Goal: Task Accomplishment & Management: Use online tool/utility

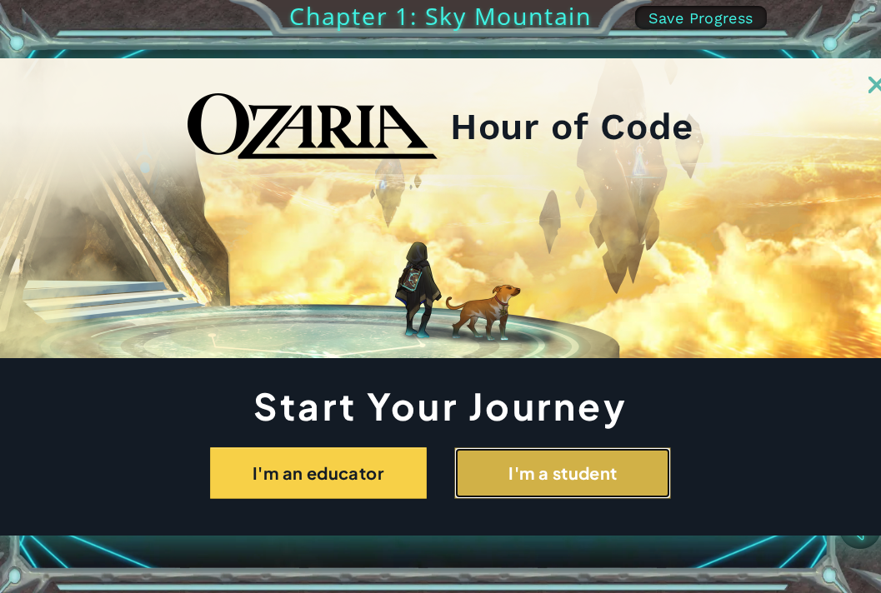
click at [552, 465] on button "I'm a student" at bounding box center [562, 473] width 217 height 52
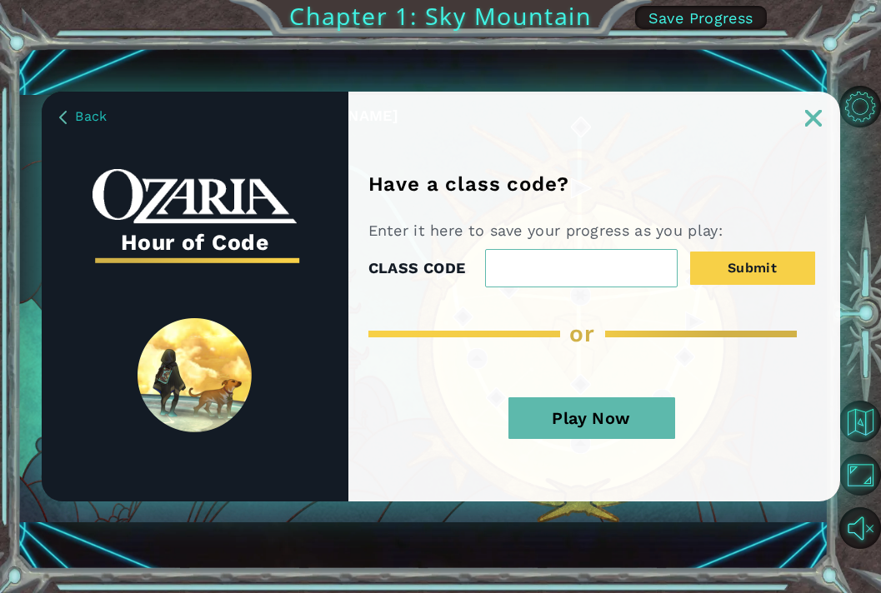
click at [621, 414] on button "Play Now" at bounding box center [591, 418] width 167 height 42
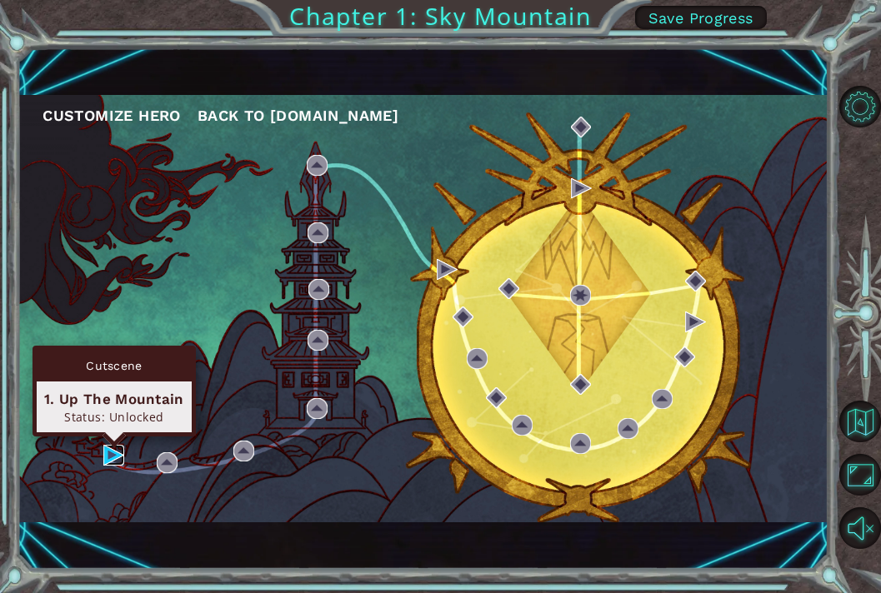
click at [112, 457] on img at bounding box center [113, 455] width 21 height 21
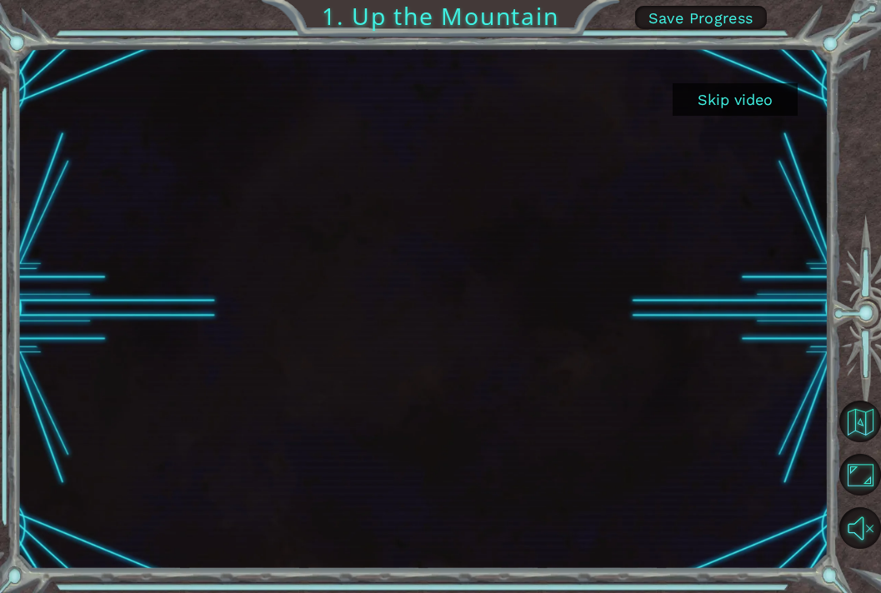
click at [727, 97] on button "Skip video" at bounding box center [734, 99] width 125 height 32
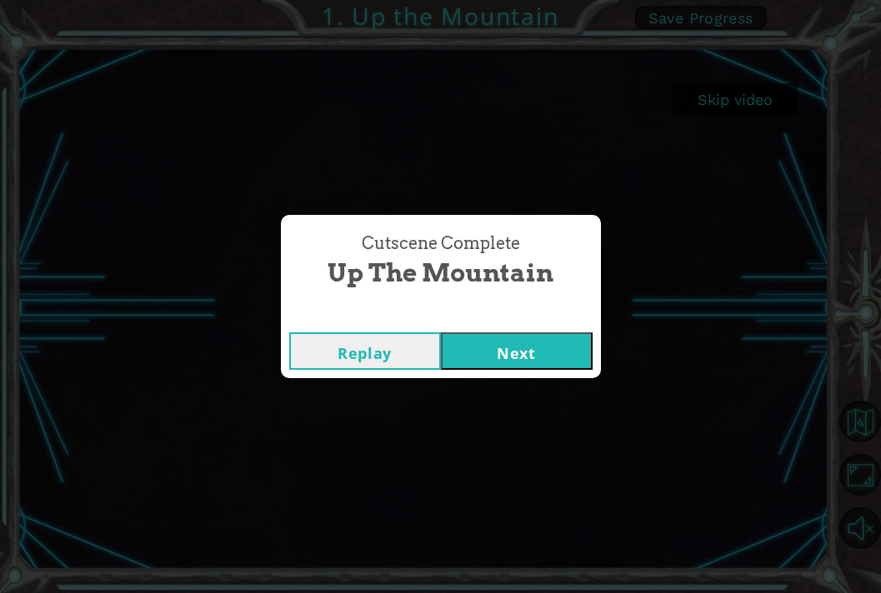
click at [520, 354] on button "Next" at bounding box center [517, 350] width 152 height 37
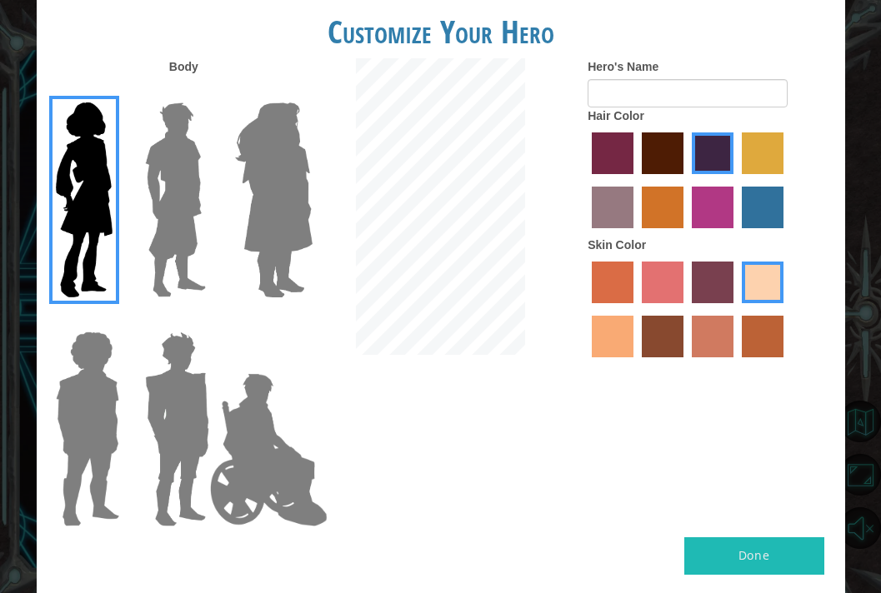
click at [180, 202] on img at bounding box center [175, 200] width 74 height 208
click at [203, 92] on input "Hero Lars" at bounding box center [203, 92] width 0 height 0
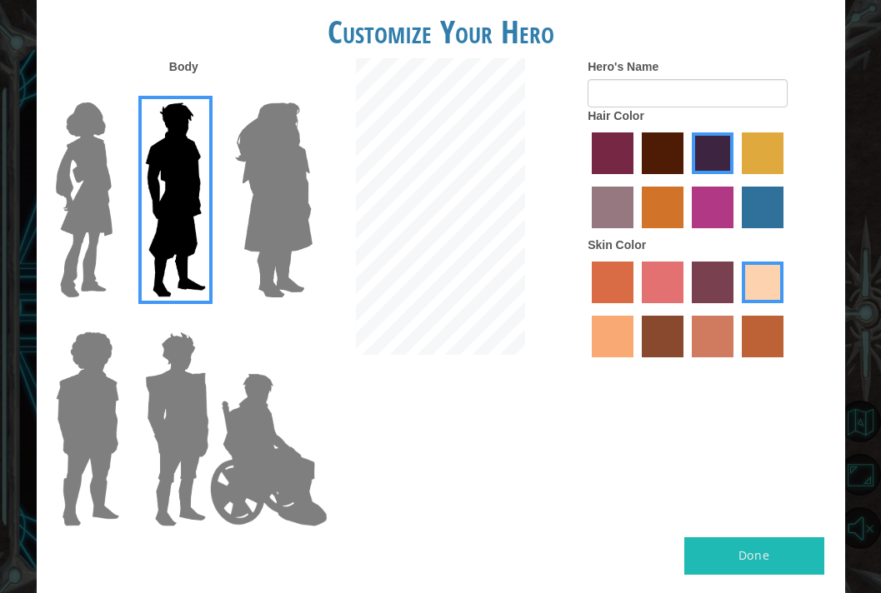
click at [251, 197] on img at bounding box center [273, 200] width 91 height 208
click at [293, 92] on input "Hero Amethyst" at bounding box center [293, 92] width 0 height 0
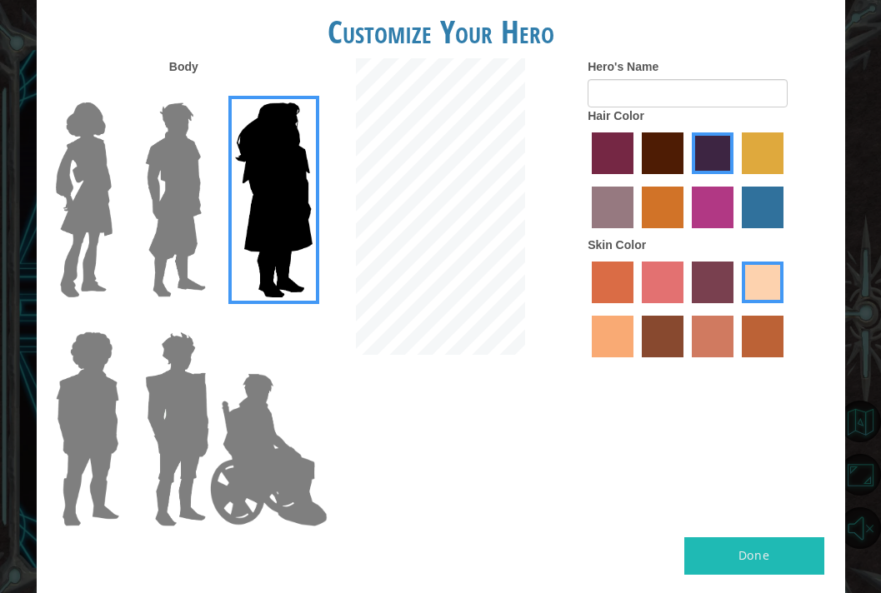
click at [283, 415] on img at bounding box center [268, 450] width 131 height 167
click at [293, 321] on input "Hero Jamie" at bounding box center [293, 321] width 0 height 0
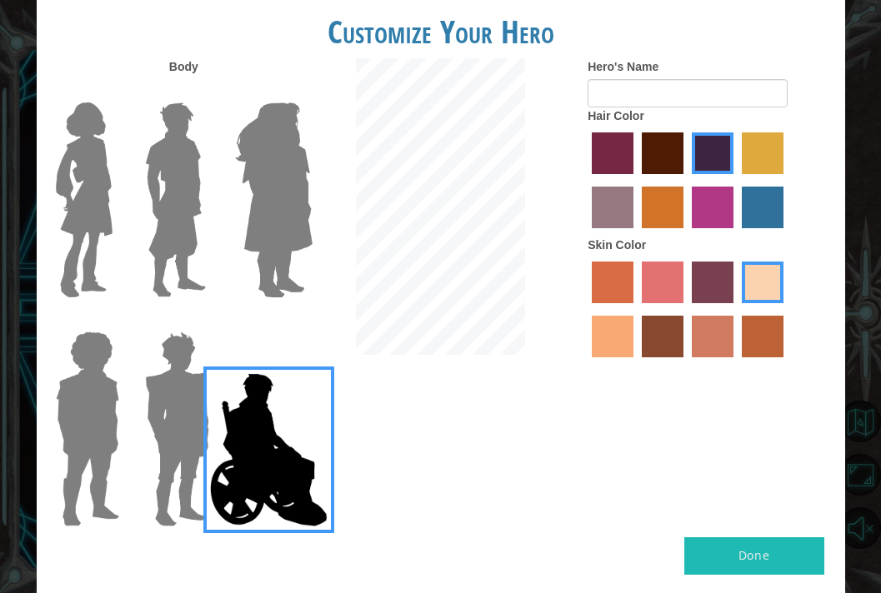
click at [162, 426] on img at bounding box center [176, 429] width 77 height 208
click at [203, 321] on input "Hero Garnet" at bounding box center [203, 321] width 0 height 0
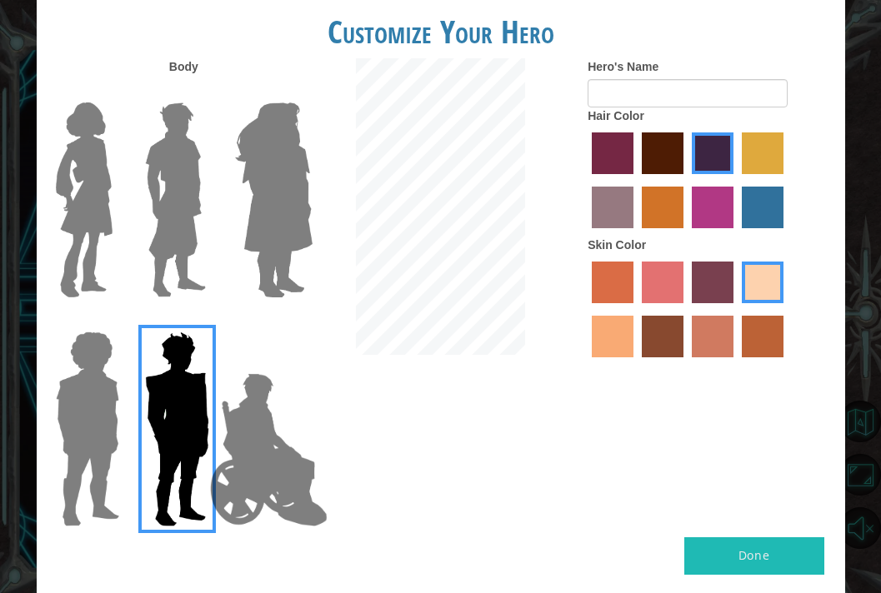
click at [69, 430] on img at bounding box center [87, 429] width 77 height 208
click at [113, 321] on input "Hero Steven" at bounding box center [113, 321] width 0 height 0
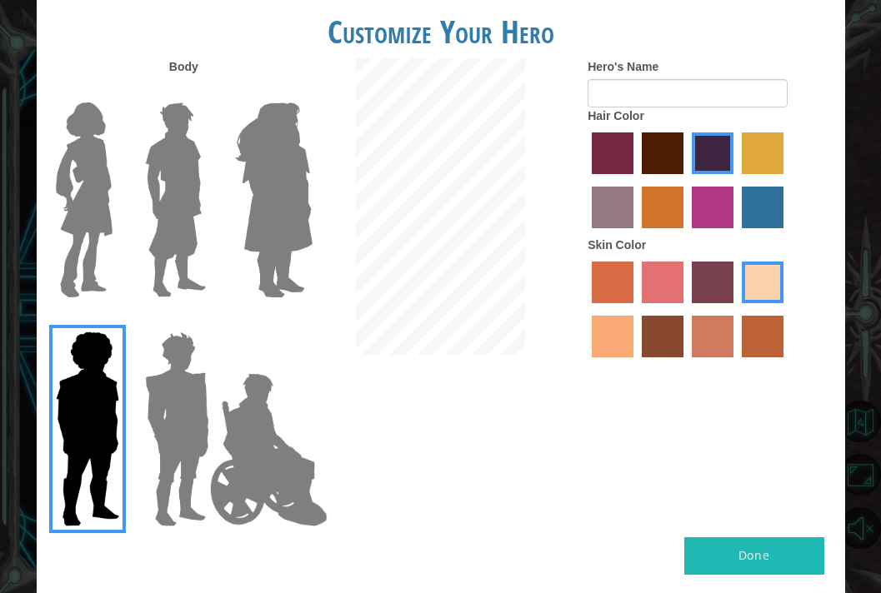
click at [144, 248] on img at bounding box center [175, 200] width 74 height 208
click at [203, 92] on input "Hero Lars" at bounding box center [203, 92] width 0 height 0
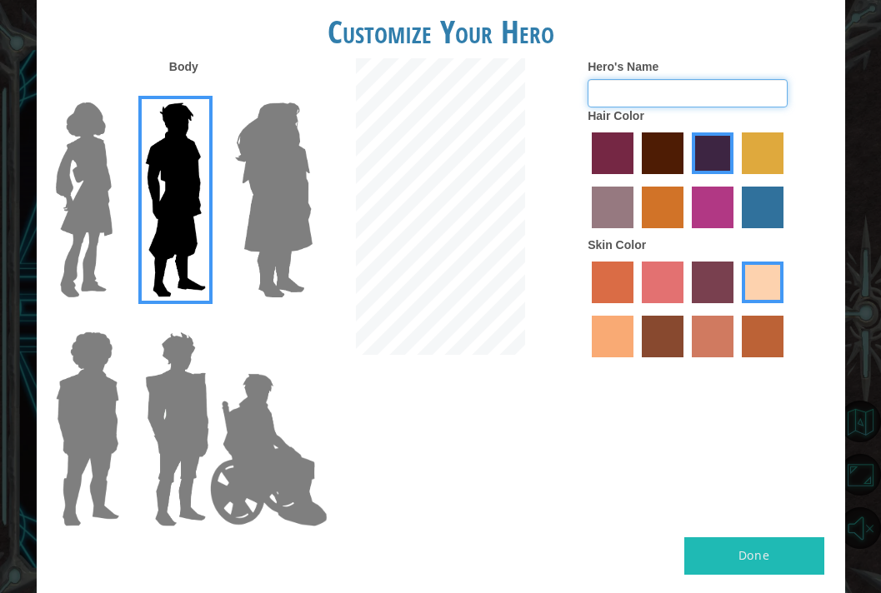
click at [647, 92] on input "Hero's Name" at bounding box center [687, 93] width 200 height 28
type input "bart"
click at [776, 140] on label "tulip tree hair color" at bounding box center [763, 153] width 42 height 42
click at [736, 180] on input "tulip tree hair color" at bounding box center [736, 180] width 0 height 0
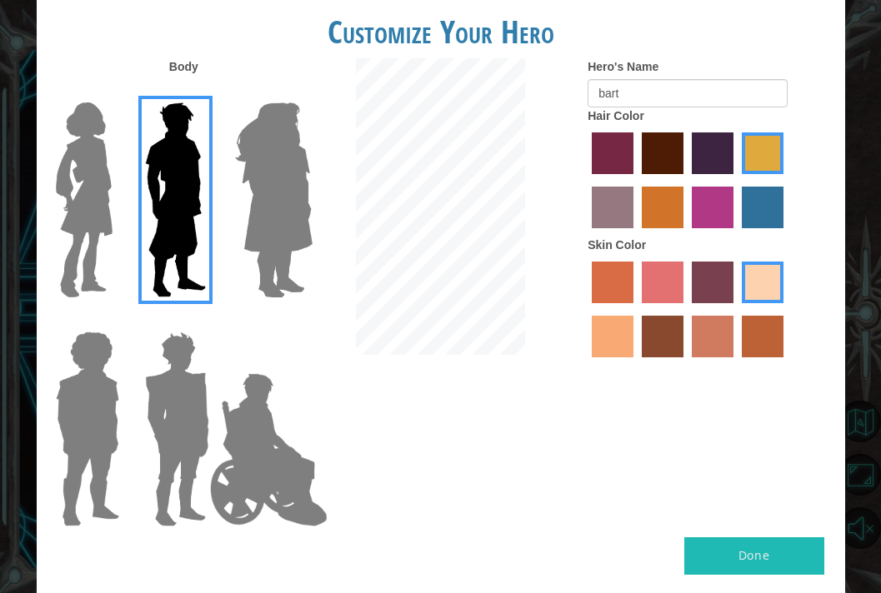
click at [724, 548] on button "Done" at bounding box center [754, 555] width 140 height 37
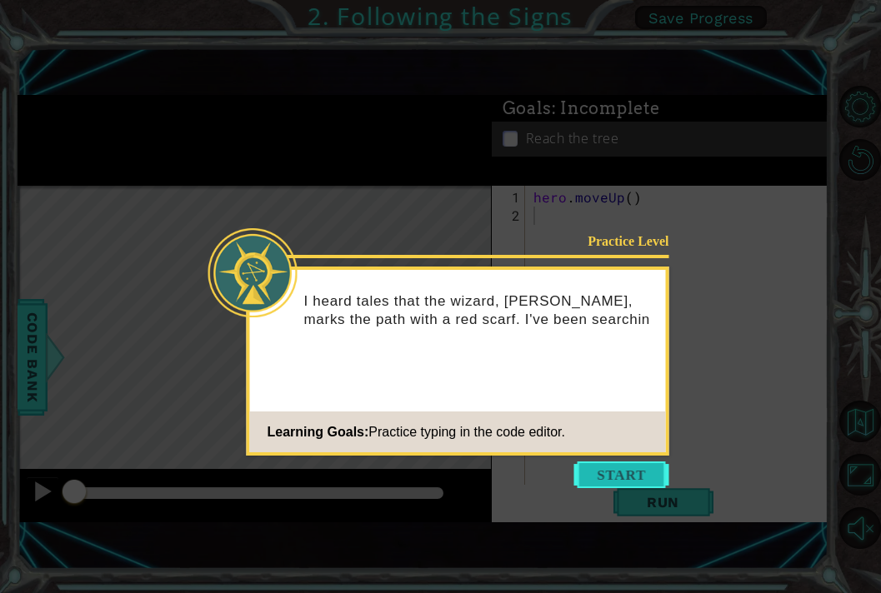
click at [607, 473] on button "Start" at bounding box center [621, 475] width 95 height 27
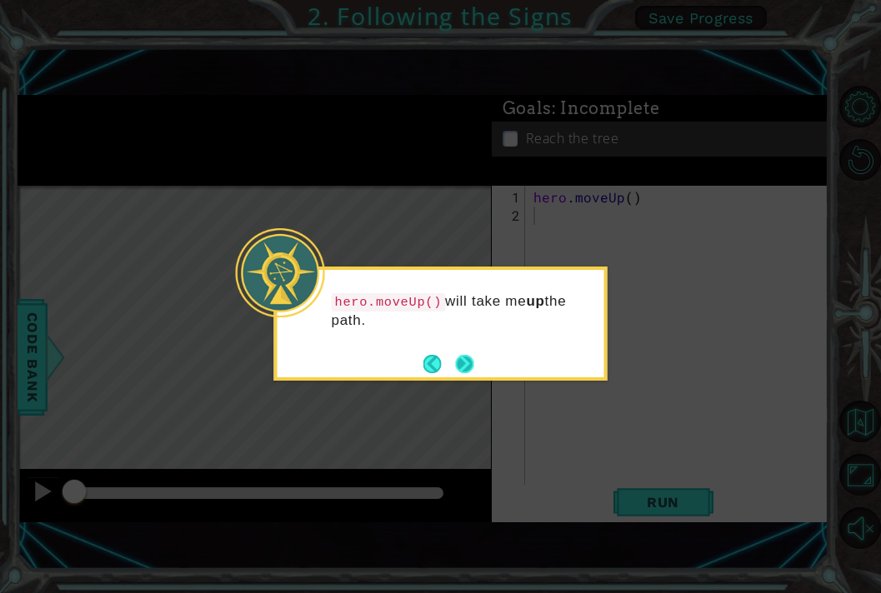
click at [462, 371] on button "Next" at bounding box center [465, 364] width 27 height 27
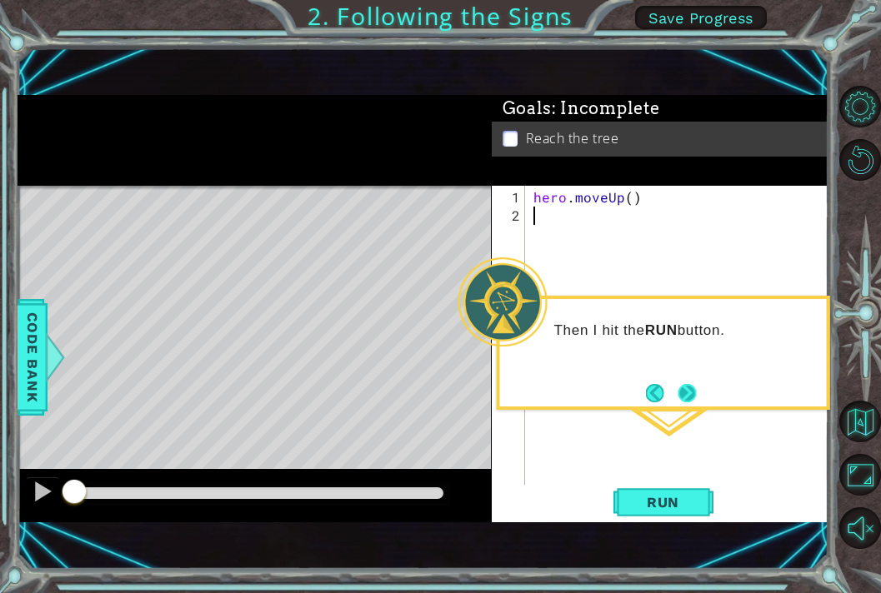
click at [677, 392] on button "Next" at bounding box center [687, 393] width 25 height 25
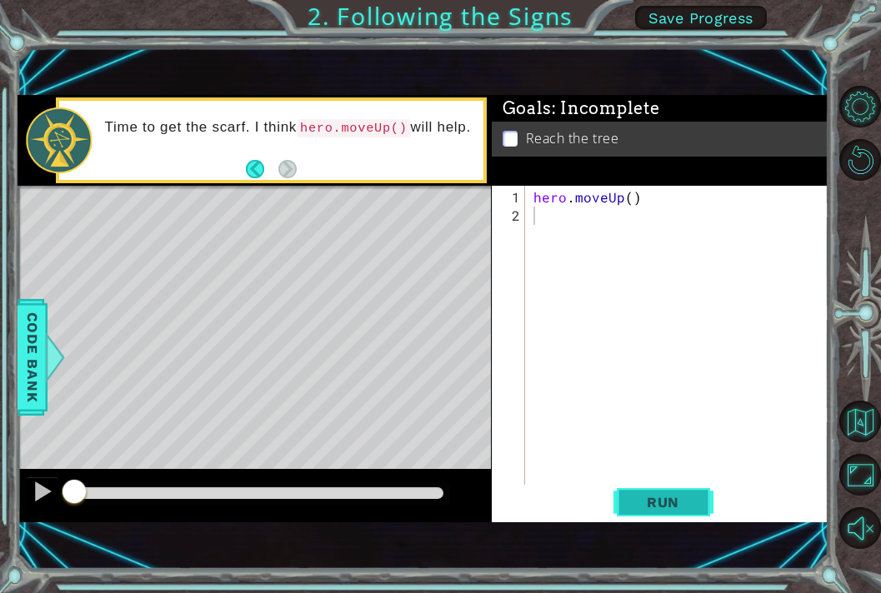
click at [642, 501] on span "Run" at bounding box center [663, 502] width 66 height 17
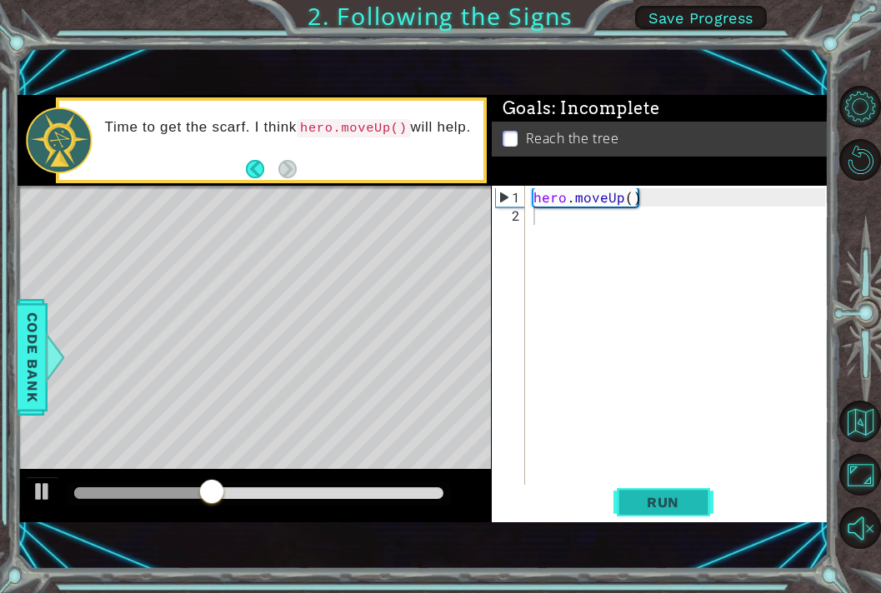
click at [650, 499] on span "Run" at bounding box center [663, 502] width 66 height 17
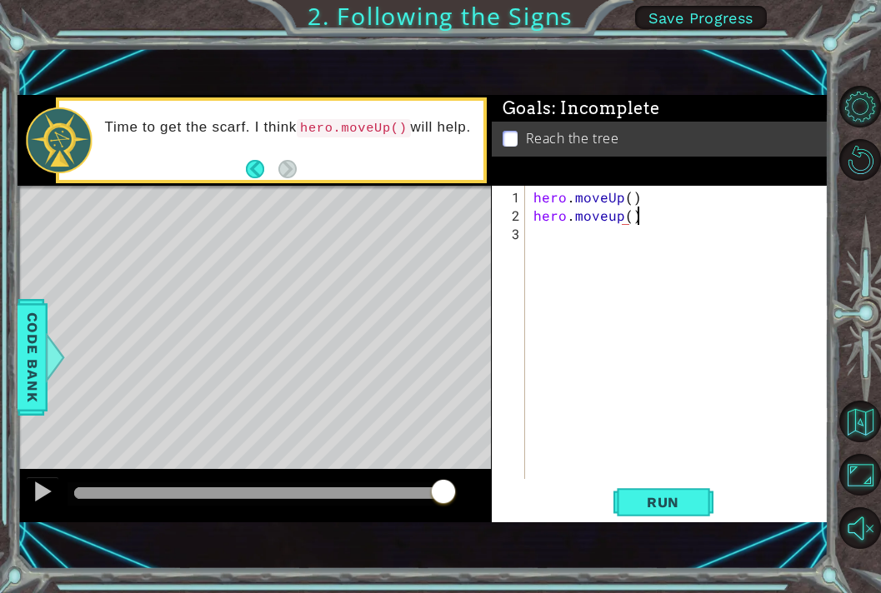
scroll to position [0, 6]
click at [659, 502] on span "Run" at bounding box center [663, 502] width 66 height 17
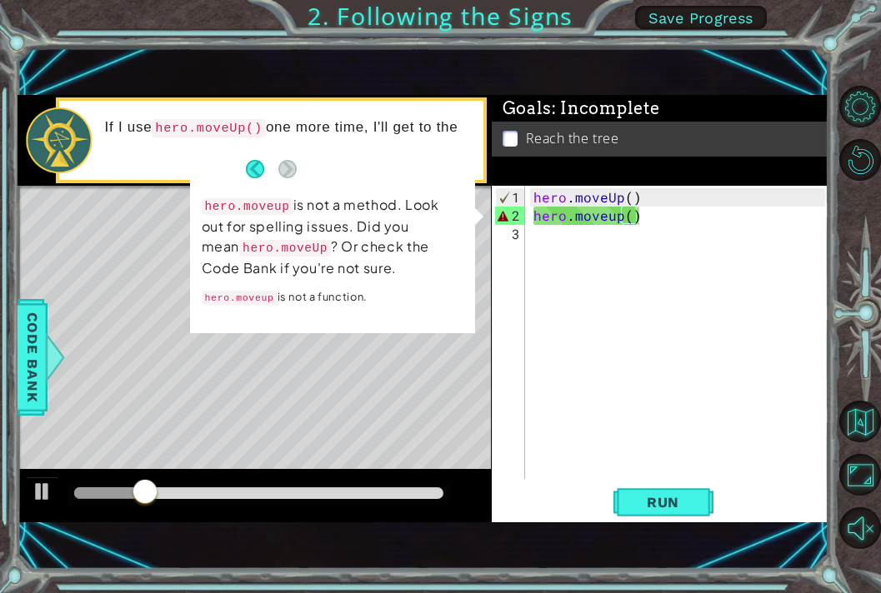
click at [256, 407] on div "Level Map" at bounding box center [402, 431] width 770 height 491
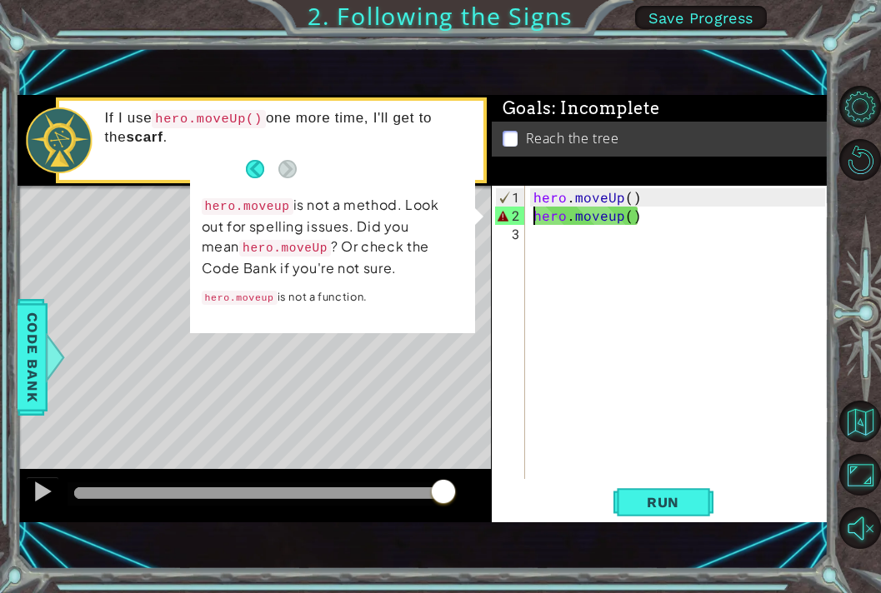
click at [533, 217] on div "hero . moveUp ( ) hero . moveup ( )" at bounding box center [681, 353] width 303 height 330
type textarea "hero.moveUp()hero.moveup()"
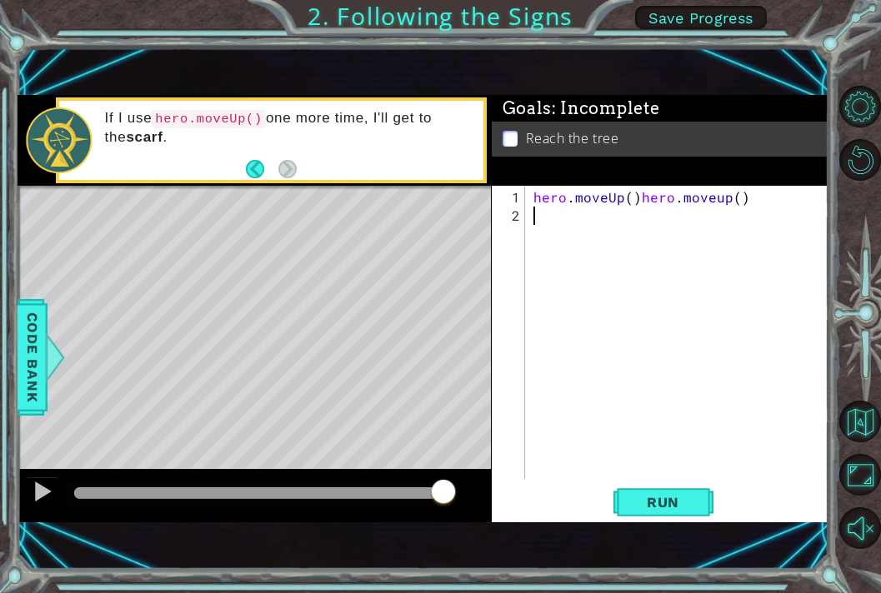
click at [621, 330] on div "hero . moveUp ( ) hero . moveup ( )" at bounding box center [681, 353] width 303 height 330
click at [652, 504] on span "Run" at bounding box center [663, 502] width 66 height 17
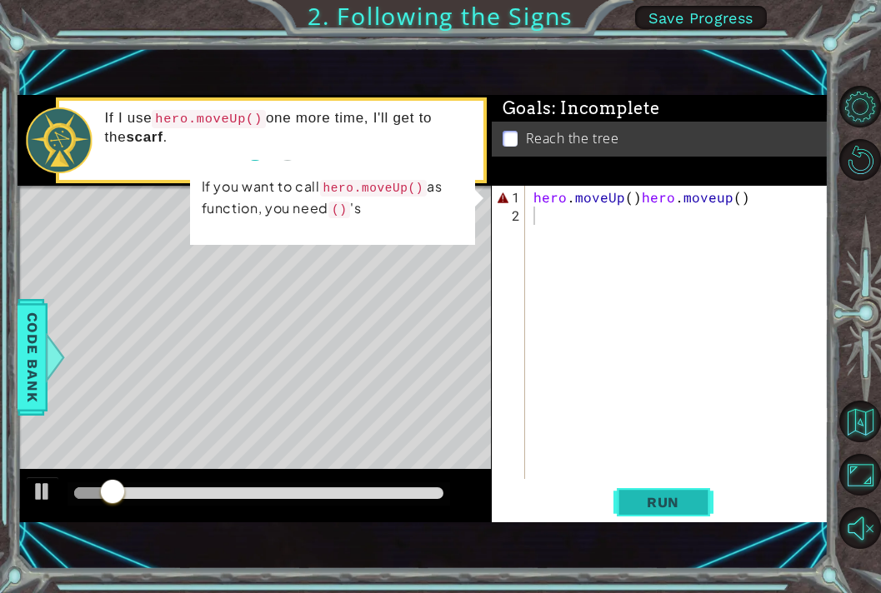
click at [652, 506] on span "Run" at bounding box center [663, 502] width 66 height 17
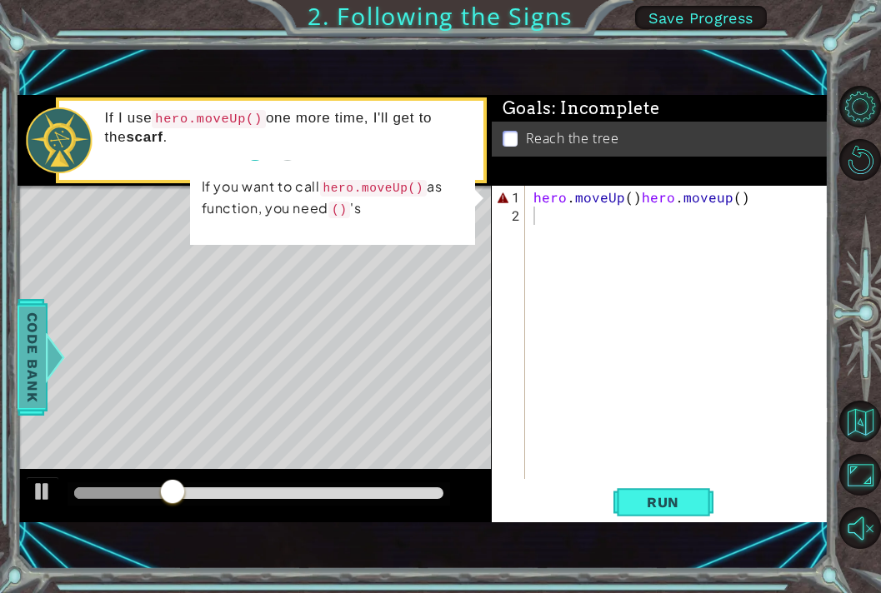
click at [38, 345] on span "Code Bank" at bounding box center [32, 357] width 27 height 102
